Goal: Task Accomplishment & Management: Manage account settings

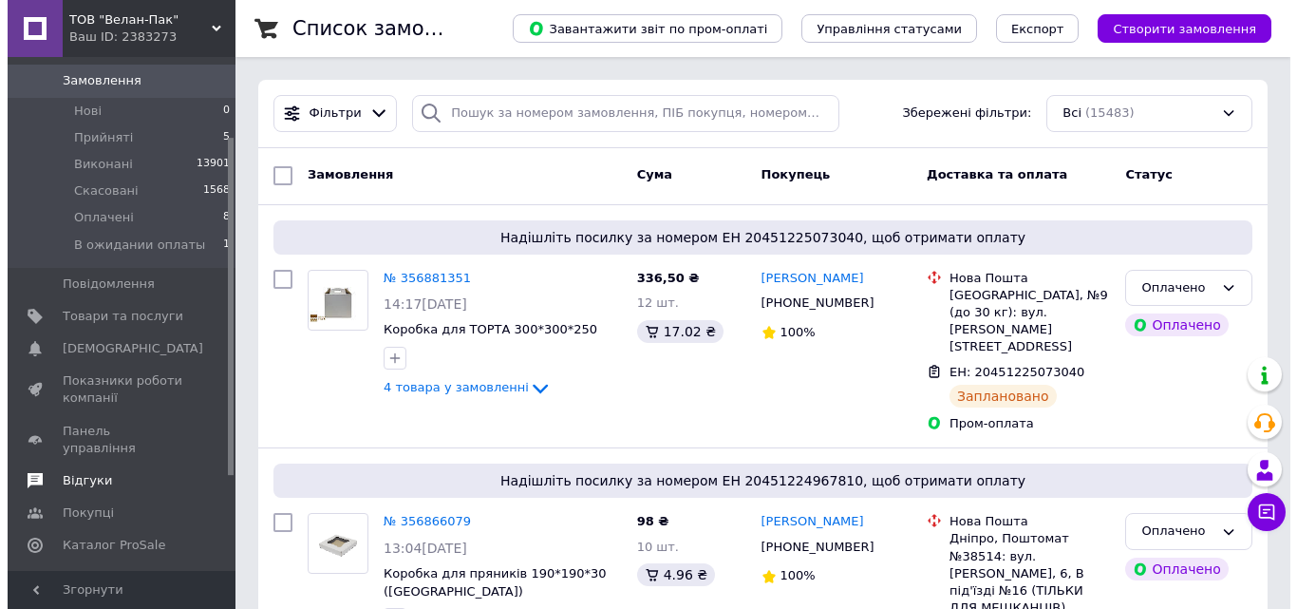
scroll to position [190, 0]
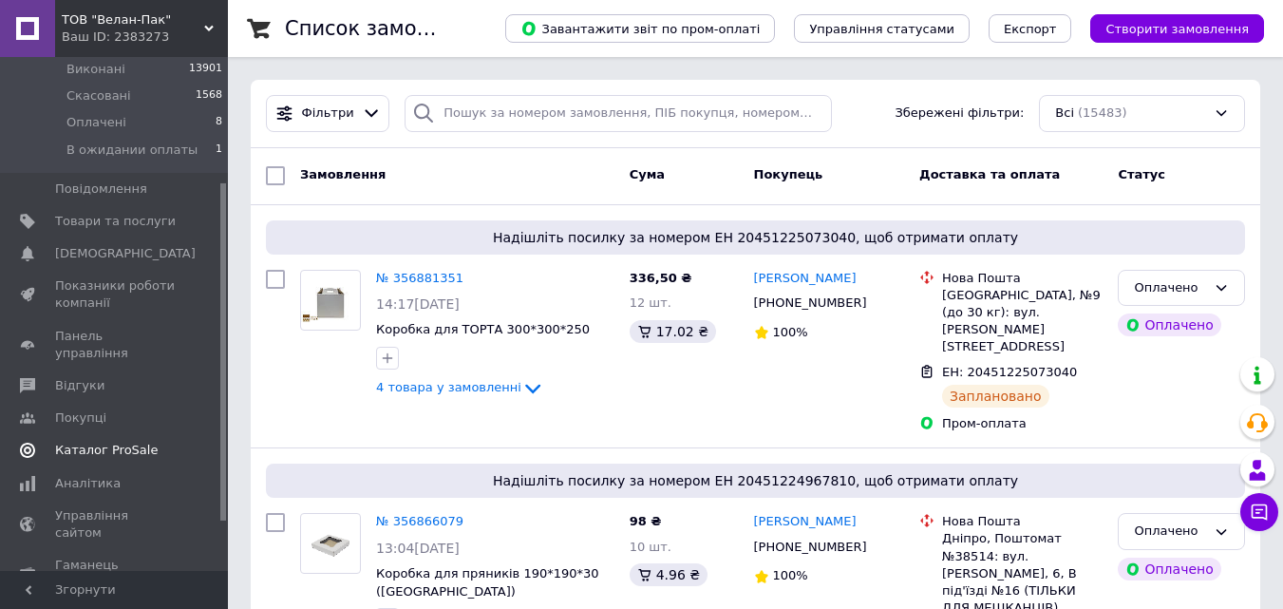
click at [109, 442] on span "Каталог ProSale" at bounding box center [106, 450] width 103 height 17
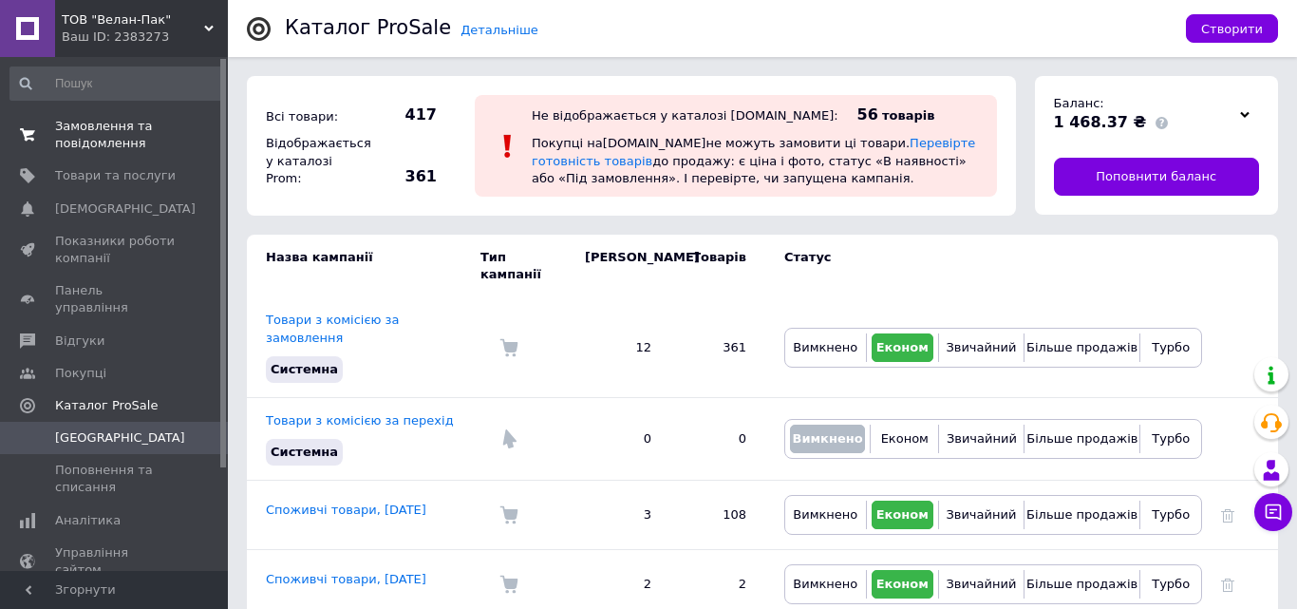
click at [104, 153] on link "Замовлення та повідомлення 0 0" at bounding box center [117, 134] width 234 height 49
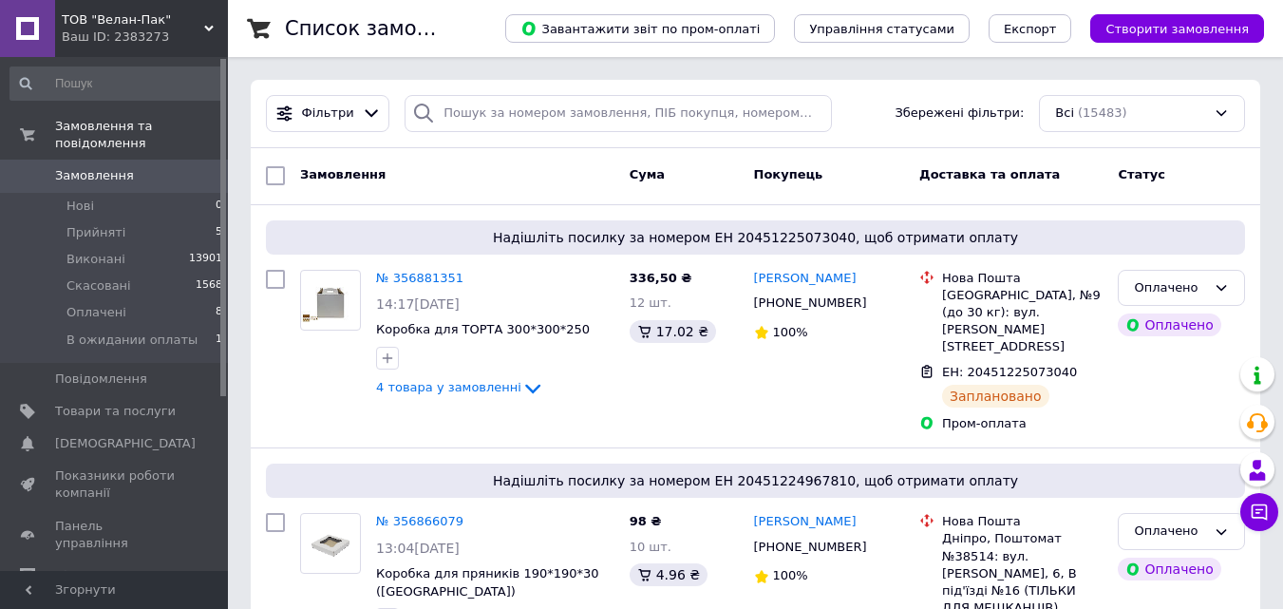
click at [89, 167] on span "Замовлення" at bounding box center [94, 175] width 79 height 17
click at [110, 167] on span "Замовлення" at bounding box center [94, 175] width 79 height 17
click at [120, 167] on span "Замовлення" at bounding box center [94, 175] width 79 height 17
click at [104, 171] on link "Замовлення 0" at bounding box center [117, 176] width 234 height 32
